Goal: Leave review/rating: Share an evaluation or opinion about a product, service, or content

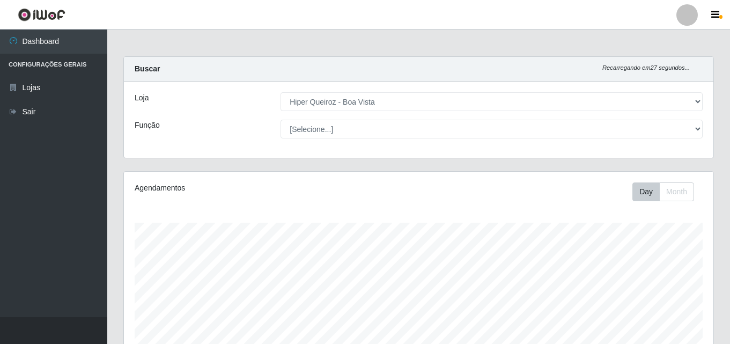
select select "514"
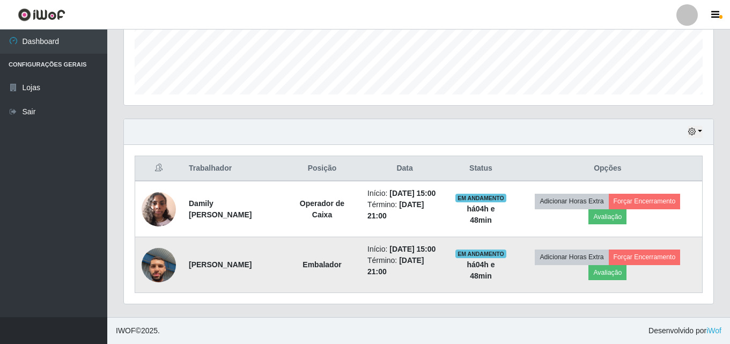
scroll to position [223, 589]
click at [624, 268] on button "Avaliação" at bounding box center [607, 272] width 38 height 15
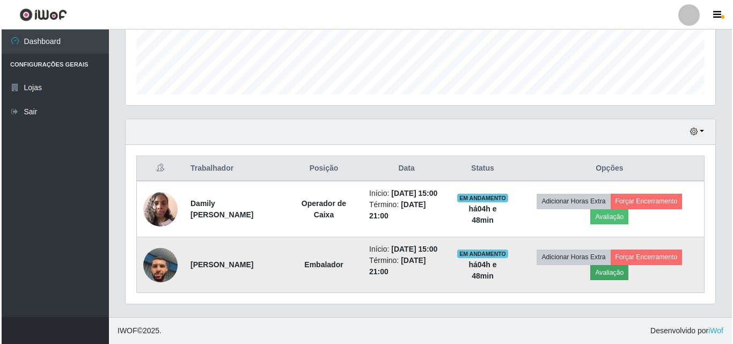
scroll to position [223, 584]
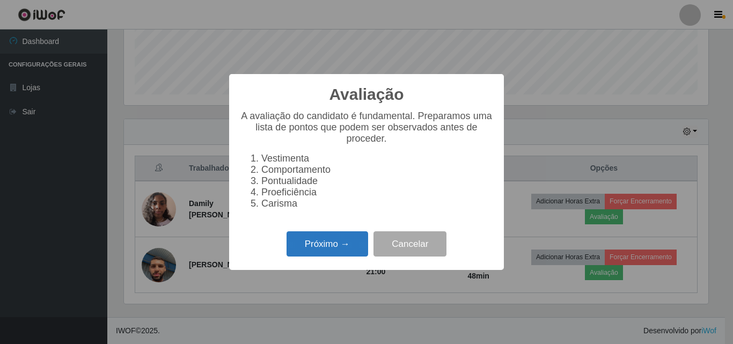
click at [337, 250] on button "Próximo →" at bounding box center [327, 243] width 82 height 25
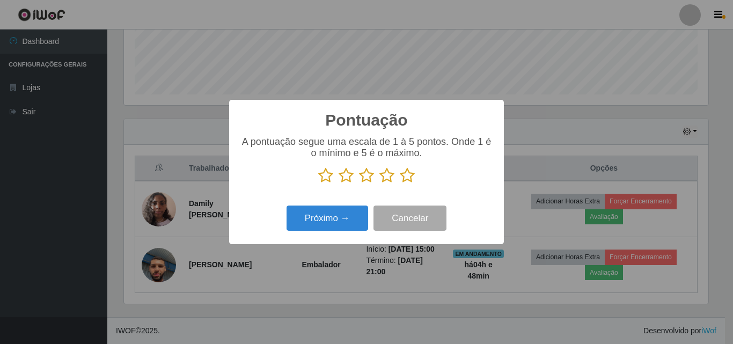
scroll to position [536115, 535754]
click at [414, 170] on icon at bounding box center [407, 175] width 15 height 16
click at [400, 183] on input "radio" at bounding box center [400, 183] width 0 height 0
drag, startPoint x: 412, startPoint y: 179, endPoint x: 386, endPoint y: 198, distance: 33.0
click at [412, 182] on icon at bounding box center [407, 175] width 15 height 16
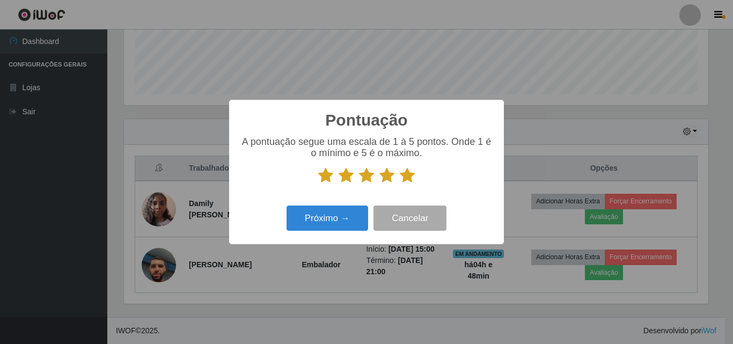
click at [400, 183] on input "radio" at bounding box center [400, 183] width 0 height 0
click at [335, 225] on button "Próximo →" at bounding box center [327, 217] width 82 height 25
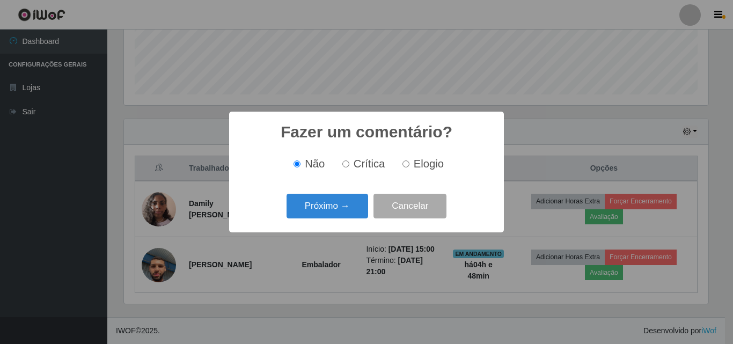
click at [410, 164] on label "Elogio" at bounding box center [421, 164] width 46 height 12
click at [409, 164] on input "Elogio" at bounding box center [405, 163] width 7 height 7
radio input "true"
click at [351, 213] on button "Próximo →" at bounding box center [327, 206] width 82 height 25
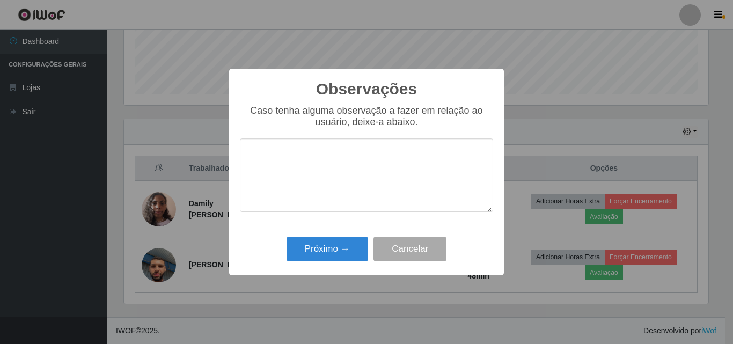
click at [346, 187] on textarea at bounding box center [366, 174] width 253 height 73
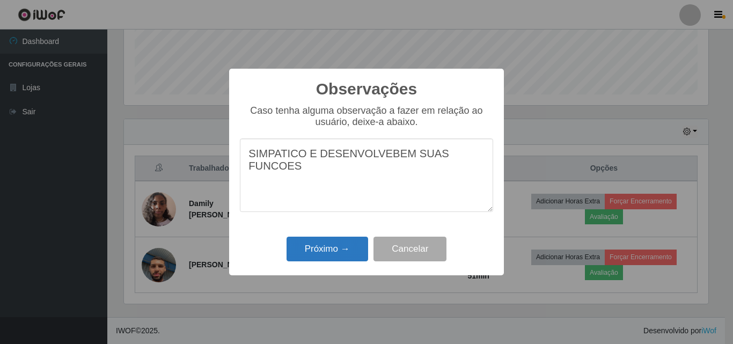
type textarea "SIMPATICO E DESENVOLVEBEM SUAS FUNCOES"
click at [342, 252] on button "Próximo →" at bounding box center [327, 249] width 82 height 25
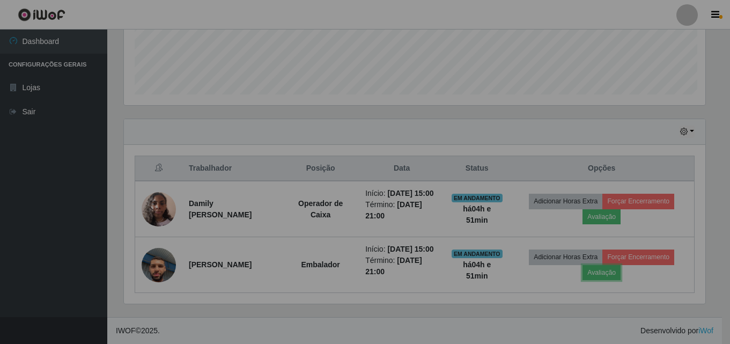
scroll to position [223, 589]
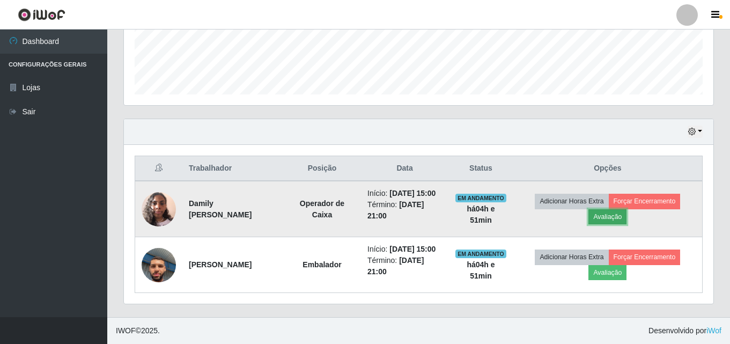
click at [617, 209] on button "Avaliação" at bounding box center [607, 216] width 38 height 15
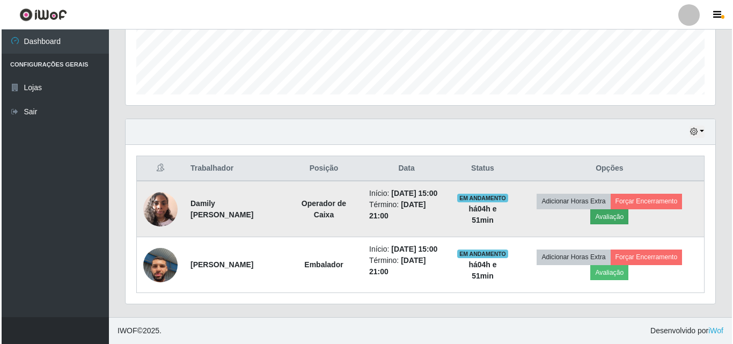
scroll to position [223, 584]
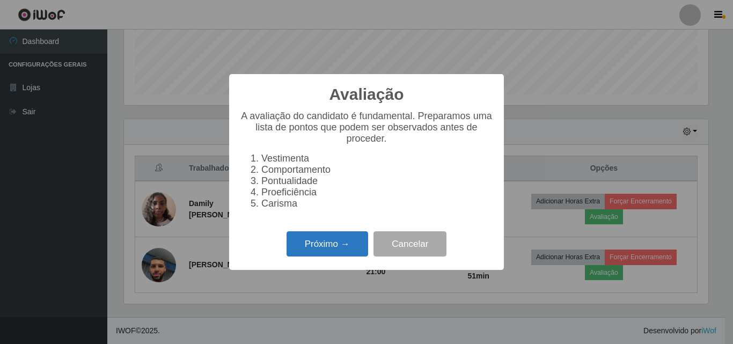
click at [344, 253] on button "Próximo →" at bounding box center [327, 243] width 82 height 25
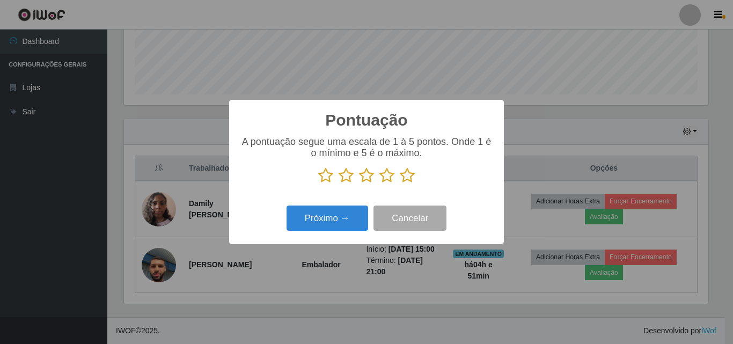
scroll to position [536115, 535754]
click at [408, 180] on icon at bounding box center [407, 175] width 15 height 16
click at [400, 183] on input "radio" at bounding box center [400, 183] width 0 height 0
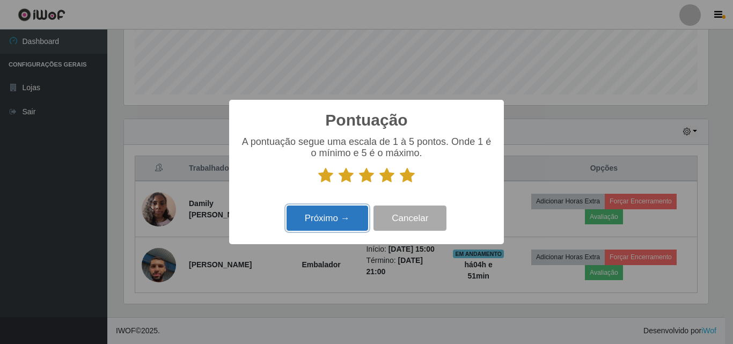
click at [345, 218] on button "Próximo →" at bounding box center [327, 217] width 82 height 25
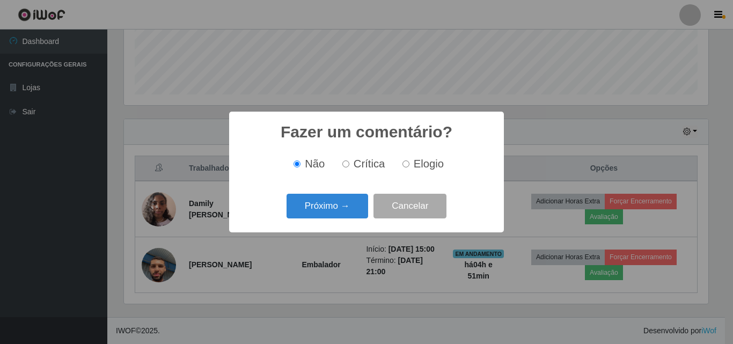
click at [403, 166] on input "Elogio" at bounding box center [405, 163] width 7 height 7
radio input "true"
click at [335, 203] on button "Próximo →" at bounding box center [327, 206] width 82 height 25
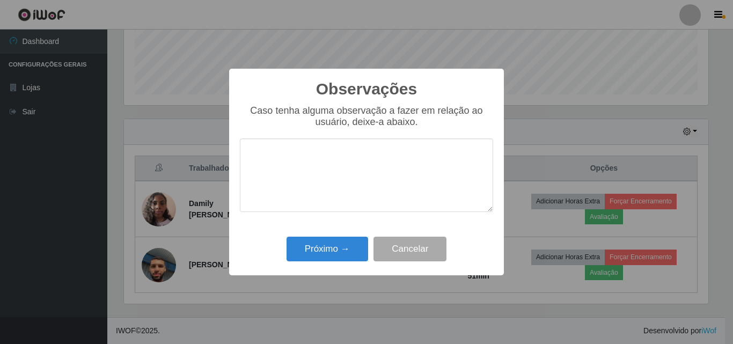
click at [335, 173] on textarea at bounding box center [366, 174] width 253 height 73
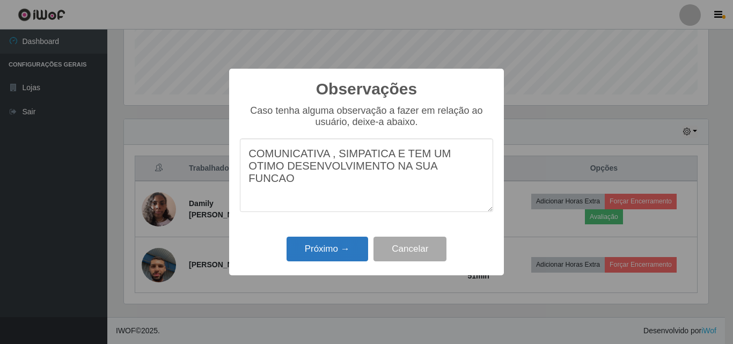
type textarea "COMUNICATIVA , SIMPATICA E TEM UM OTIMO DESENVOLVIMENTO NA SUA FUNCAO"
click at [351, 255] on button "Próximo →" at bounding box center [327, 249] width 82 height 25
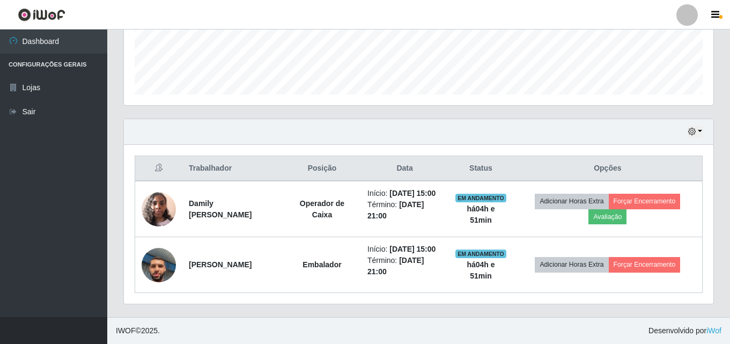
scroll to position [289, 0]
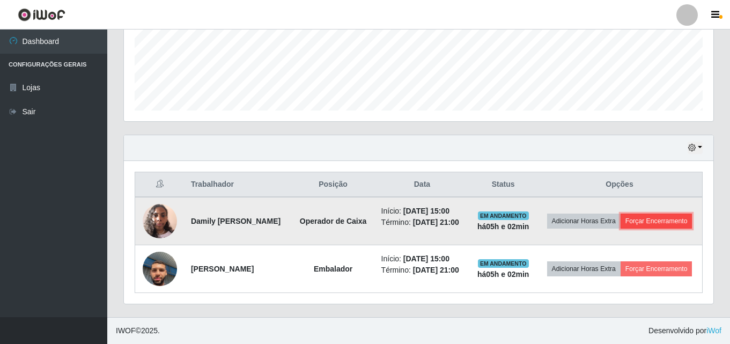
click at [626, 219] on button "Forçar Encerramento" at bounding box center [657, 220] width 72 height 15
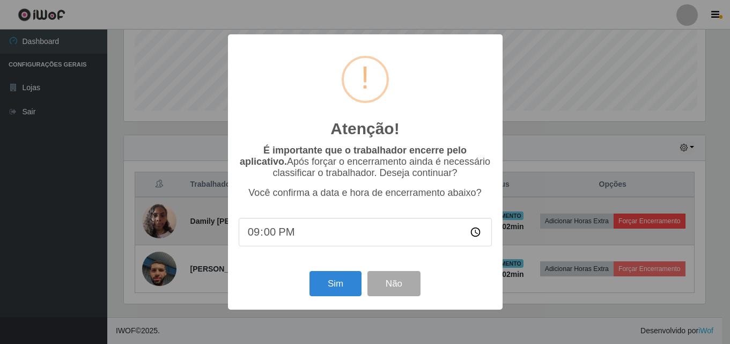
scroll to position [223, 584]
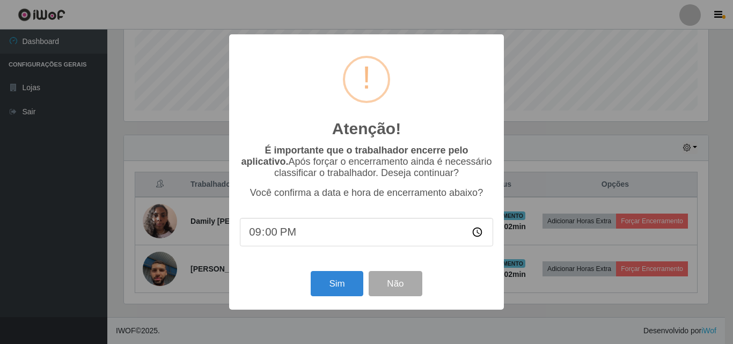
click at [259, 235] on input "21:00" at bounding box center [366, 232] width 253 height 28
type input "20:03"
click at [343, 294] on button "Sim" at bounding box center [337, 283] width 52 height 25
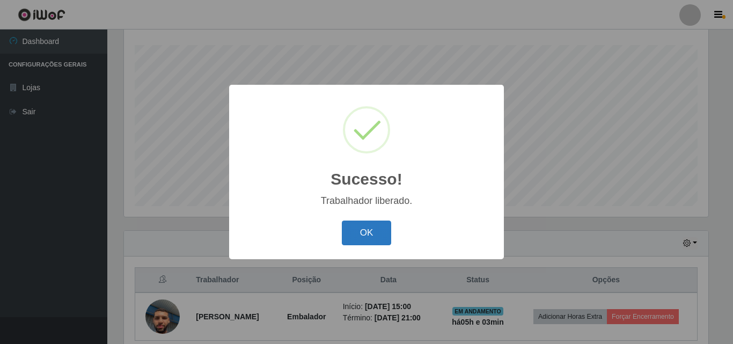
click at [370, 226] on button "OK" at bounding box center [367, 232] width 50 height 25
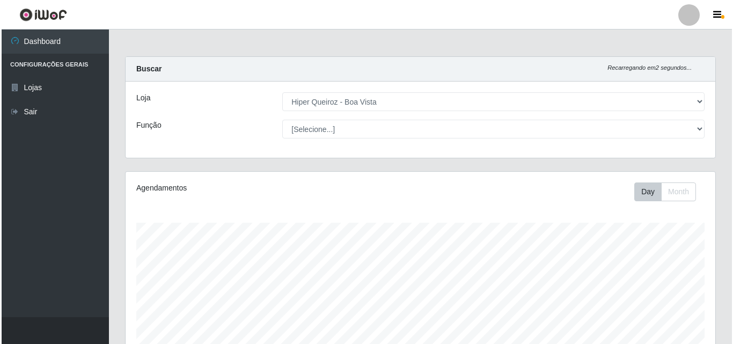
scroll to position [225, 0]
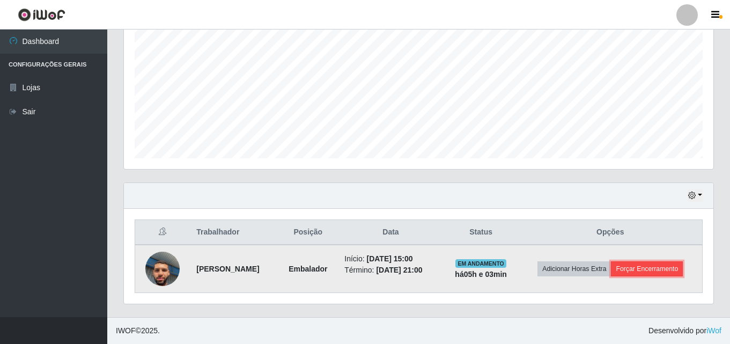
click at [644, 270] on button "Forçar Encerramento" at bounding box center [647, 268] width 72 height 15
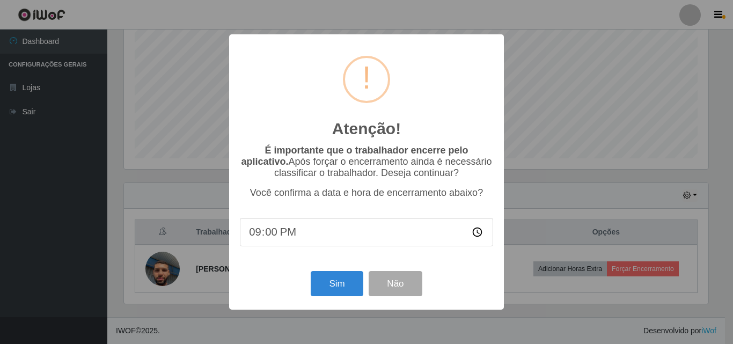
click at [256, 239] on input "21:00" at bounding box center [366, 232] width 253 height 28
click at [260, 230] on input "21:00" at bounding box center [366, 232] width 253 height 28
type input "20:03"
click at [337, 287] on button "Sim" at bounding box center [337, 283] width 52 height 25
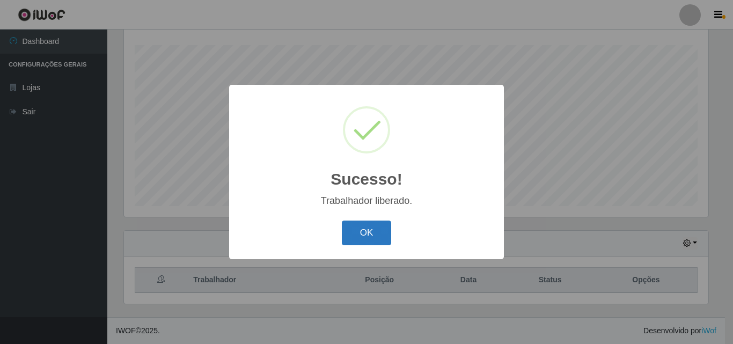
click at [381, 229] on button "OK" at bounding box center [367, 232] width 50 height 25
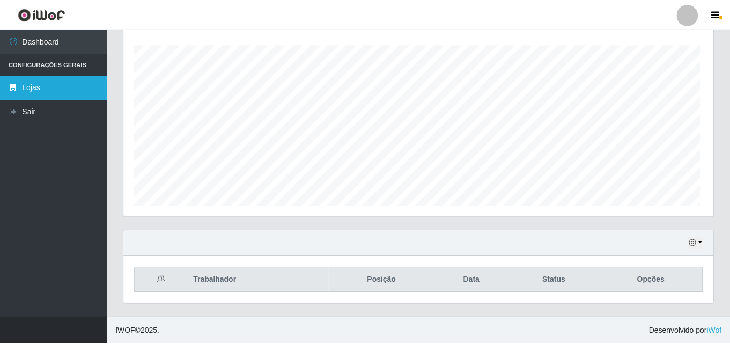
scroll to position [223, 589]
click at [26, 84] on link "Lojas" at bounding box center [53, 88] width 107 height 24
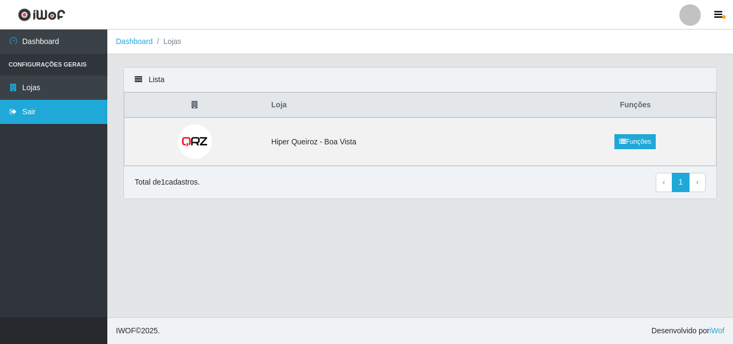
click at [68, 103] on link "Sair" at bounding box center [53, 112] width 107 height 24
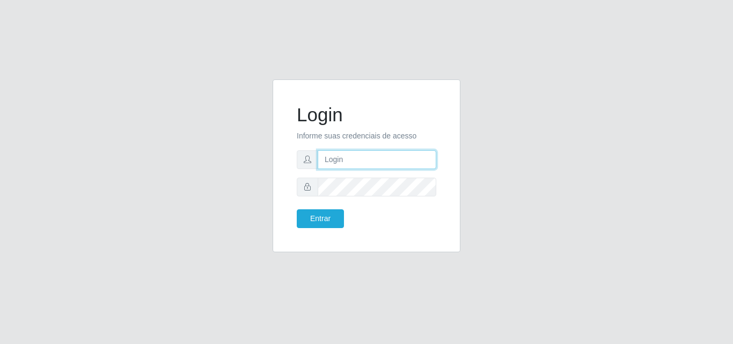
type input "[EMAIL_ADDRESS][DOMAIN_NAME]"
